Goal: Navigation & Orientation: Understand site structure

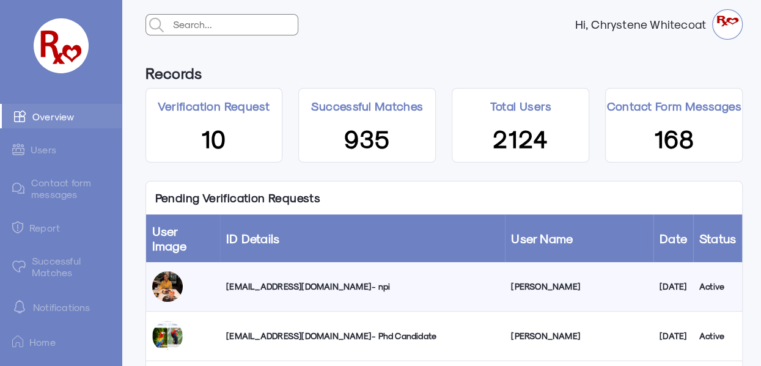
click at [53, 267] on link "Successful Matches" at bounding box center [61, 266] width 122 height 35
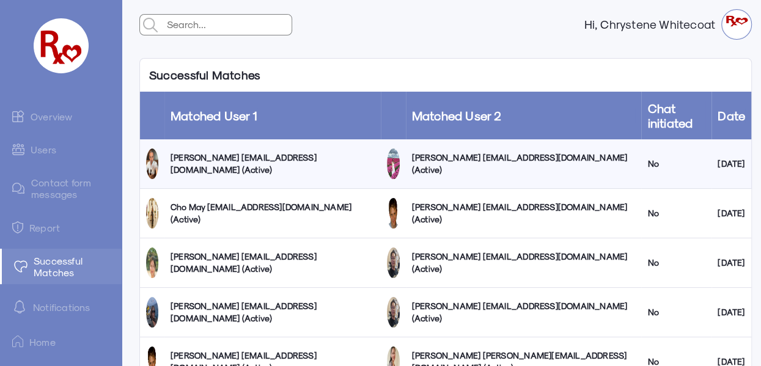
click at [41, 153] on link "Users" at bounding box center [61, 150] width 122 height 24
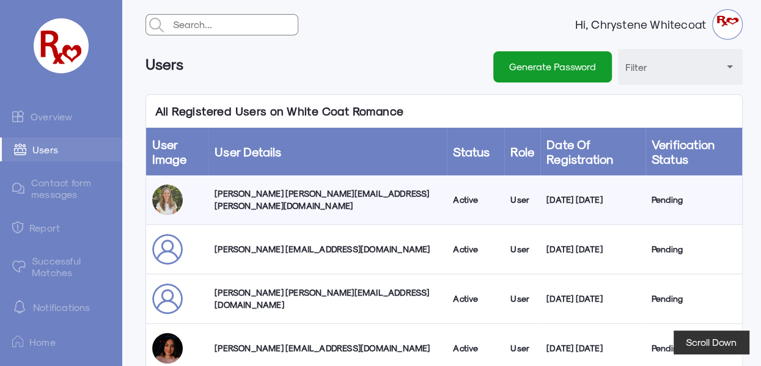
click at [57, 117] on link "Overview" at bounding box center [61, 116] width 122 height 24
